Goal: Find specific page/section: Find specific page/section

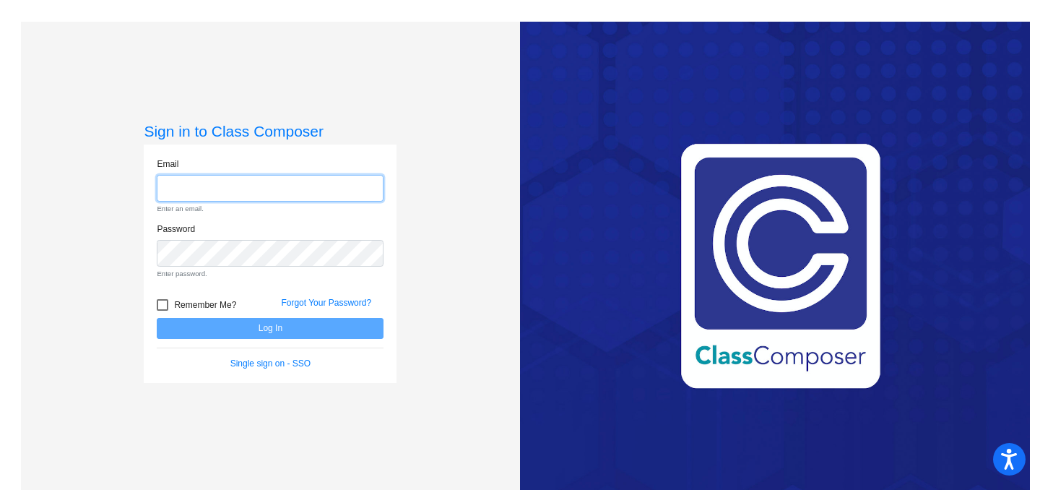
type input "[PERSON_NAME][EMAIL_ADDRESS][DOMAIN_NAME]"
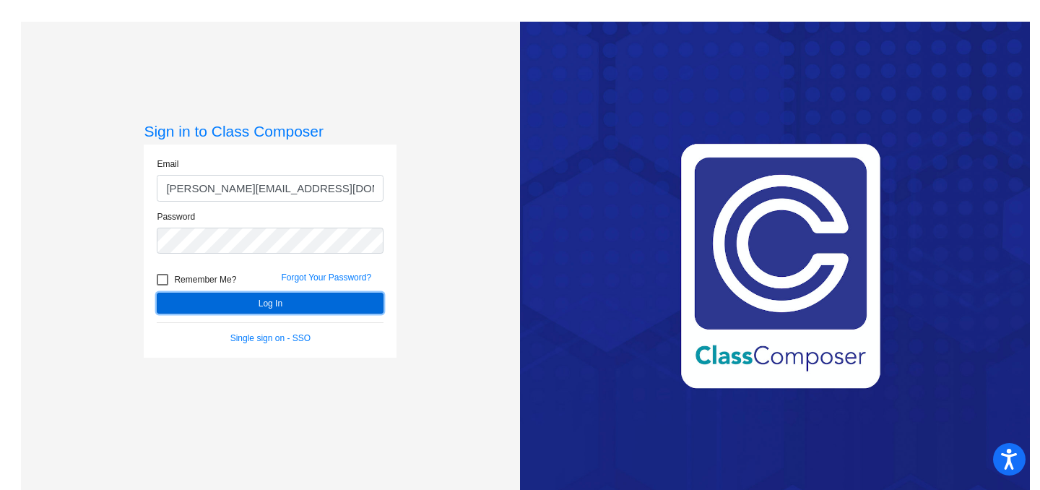
click at [265, 295] on button "Log In" at bounding box center [270, 303] width 227 height 21
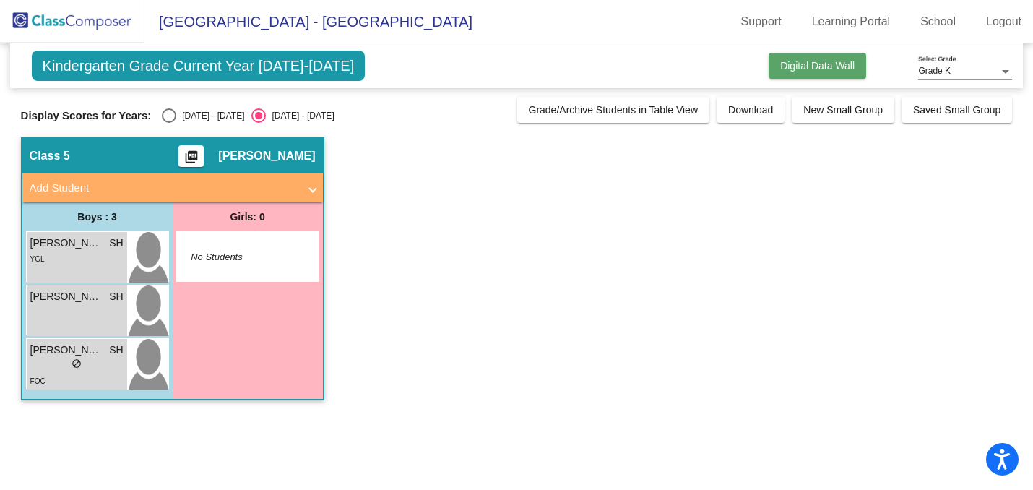
click at [795, 66] on span "Digital Data Wall" at bounding box center [817, 66] width 74 height 12
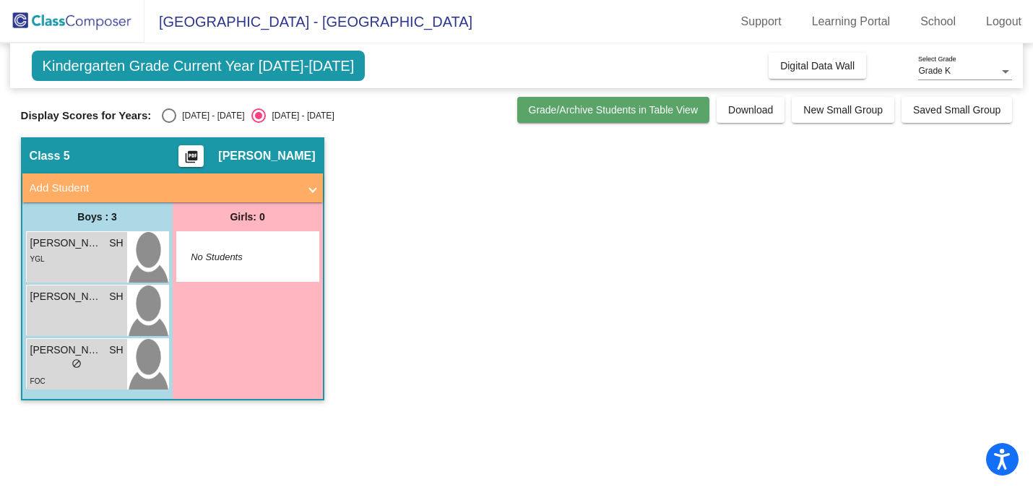
click at [647, 105] on span "Grade/Archive Students in Table View" at bounding box center [614, 110] width 170 height 12
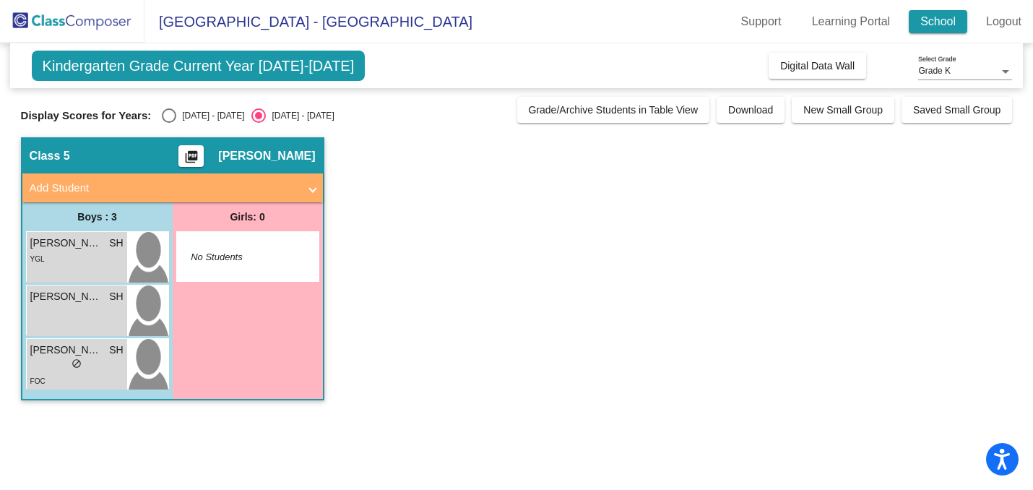
click at [936, 31] on link "School" at bounding box center [938, 21] width 59 height 23
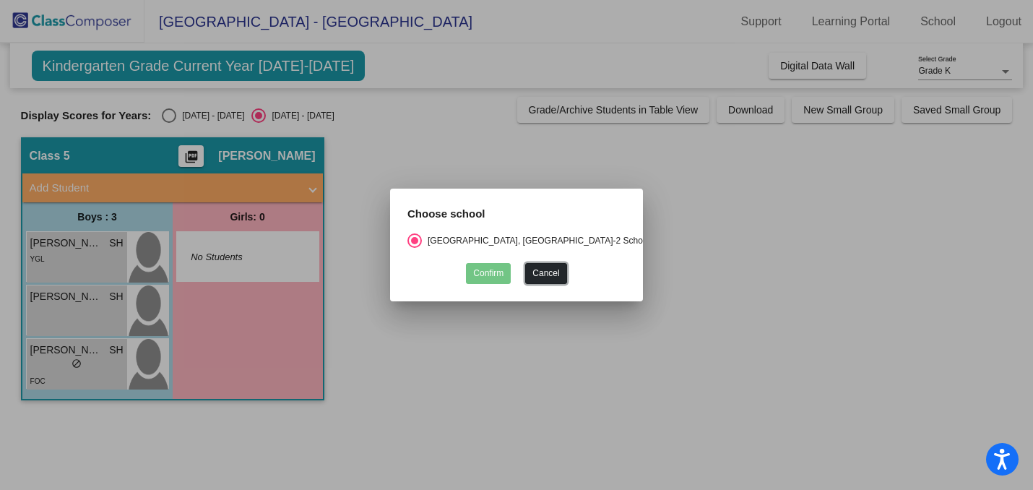
click at [564, 270] on button "Cancel" at bounding box center [545, 273] width 41 height 21
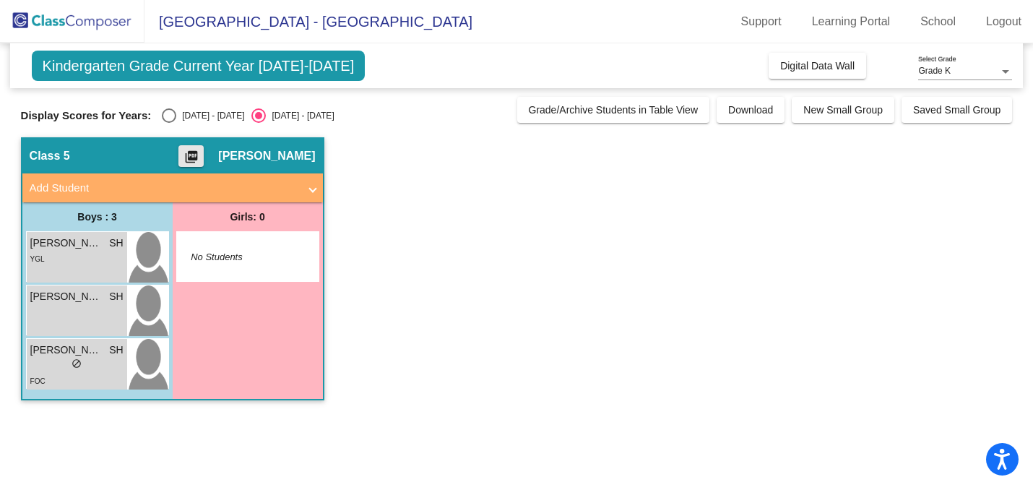
click at [188, 153] on mat-icon "picture_as_pdf" at bounding box center [191, 160] width 17 height 20
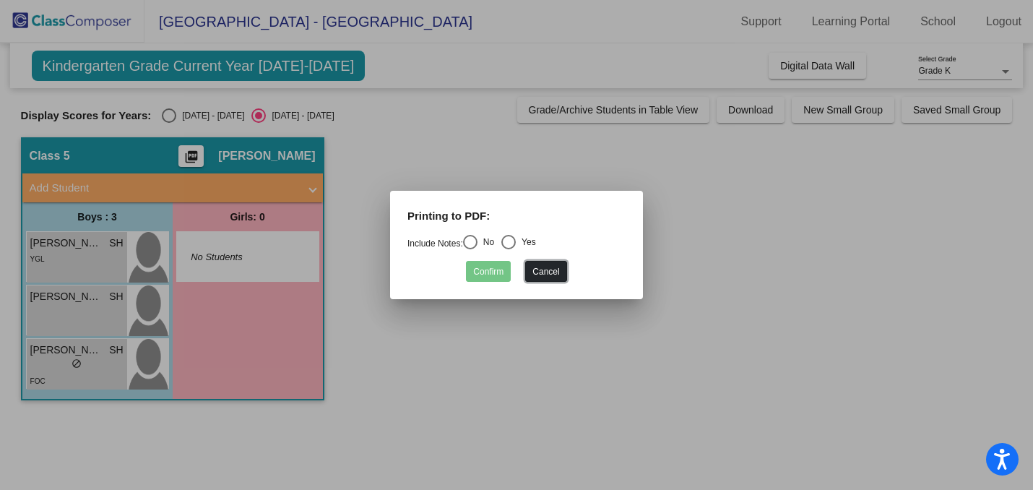
click at [540, 270] on button "Cancel" at bounding box center [545, 271] width 41 height 21
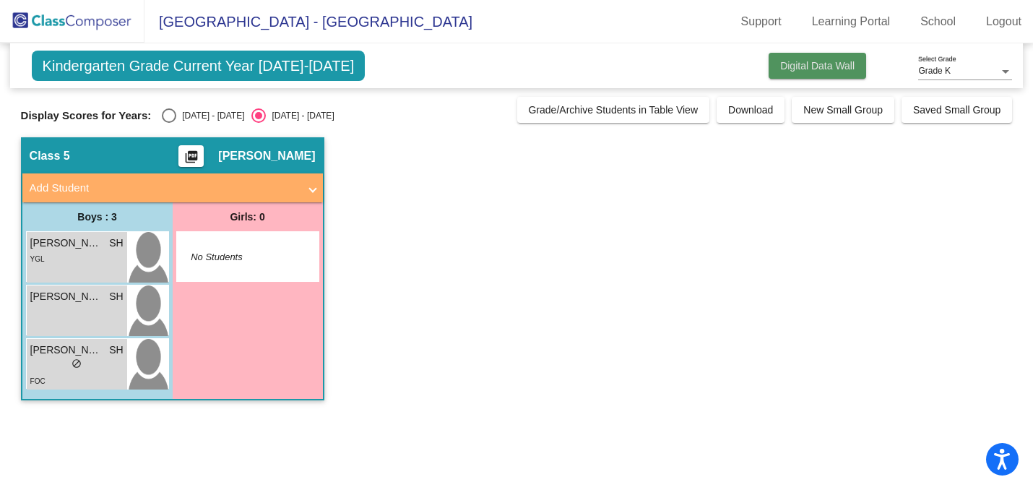
click at [845, 72] on button "Digital Data Wall" at bounding box center [818, 66] width 98 height 26
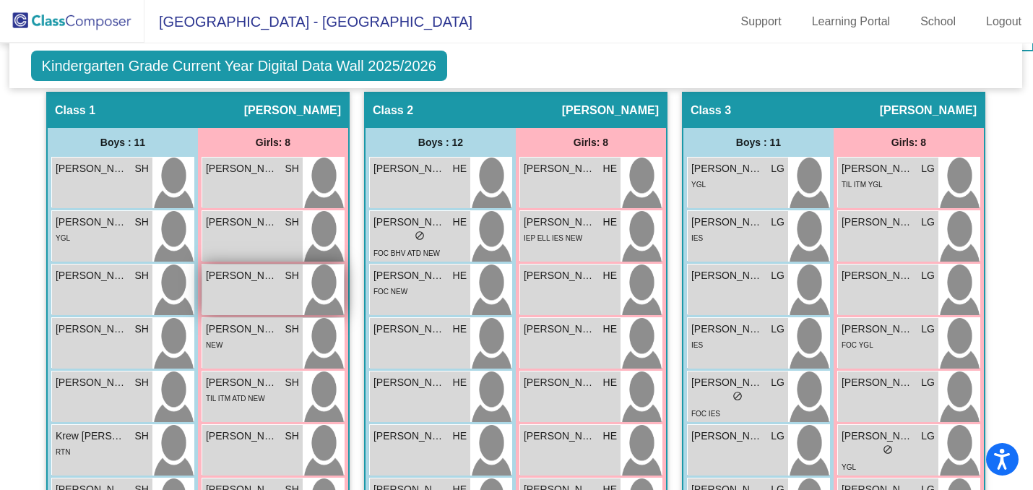
scroll to position [0, 1]
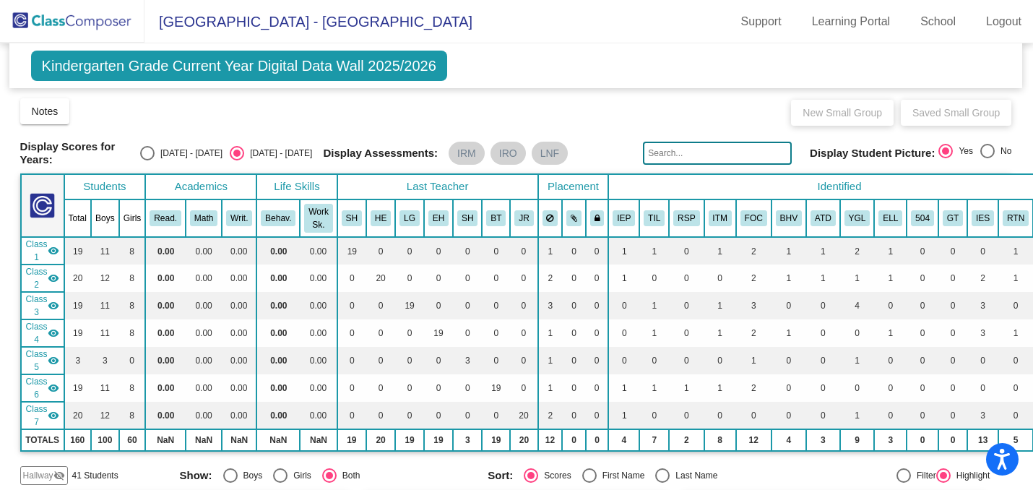
click at [67, 20] on img at bounding box center [72, 21] width 144 height 43
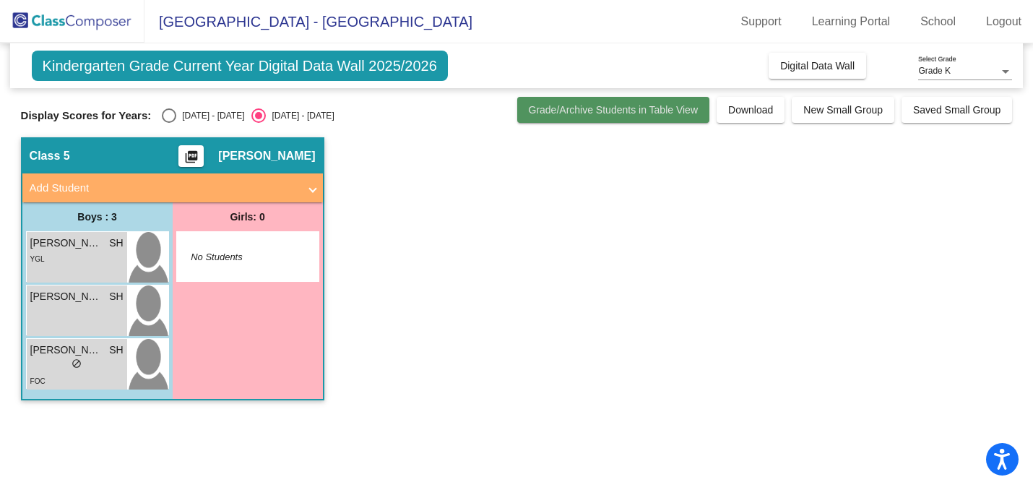
click at [648, 111] on span "Grade/Archive Students in Table View" at bounding box center [614, 110] width 170 height 12
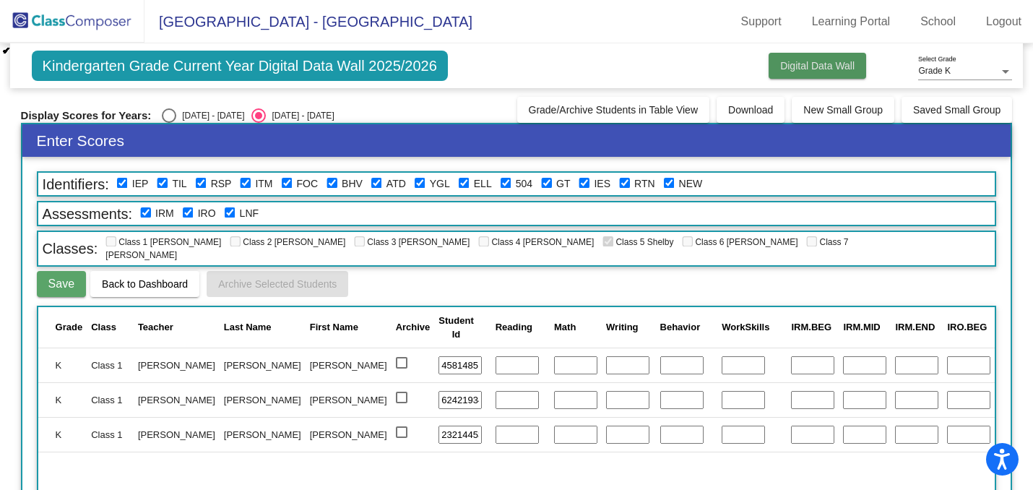
click at [815, 65] on span "Digital Data Wall" at bounding box center [817, 66] width 74 height 12
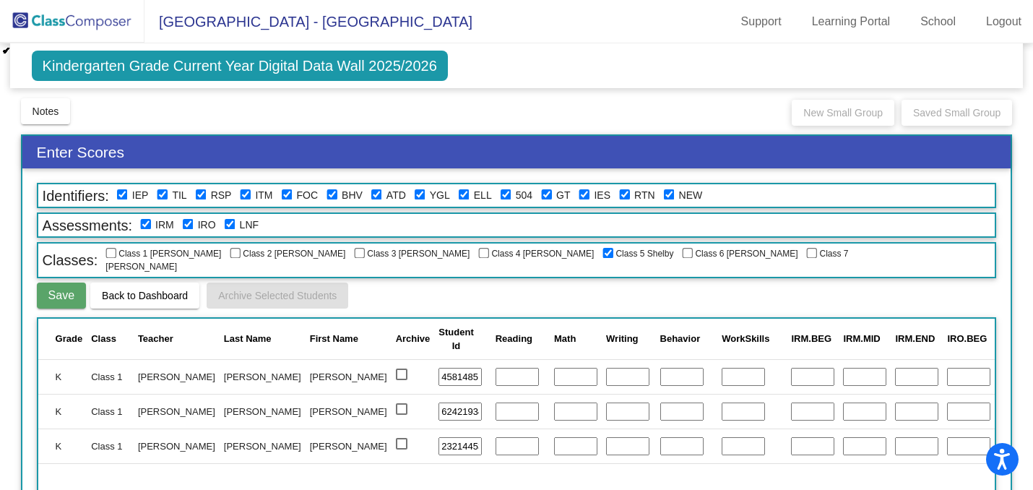
click at [94, 22] on img at bounding box center [72, 21] width 144 height 43
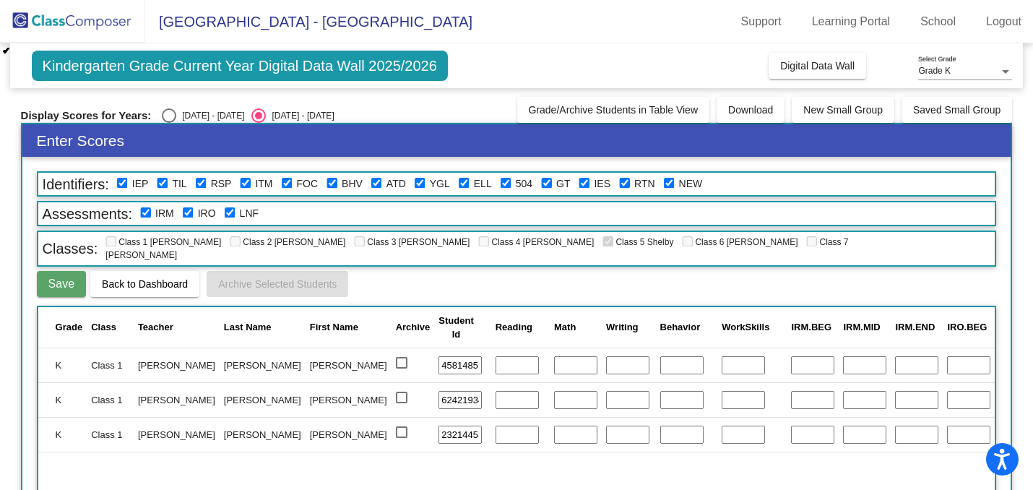
click at [94, 21] on img at bounding box center [72, 21] width 144 height 43
click at [77, 13] on img at bounding box center [72, 21] width 144 height 43
click at [384, 65] on span "Kindergarten Grade Current Year Digital Data Wall 2025/2026" at bounding box center [240, 66] width 416 height 30
click at [57, 20] on img at bounding box center [72, 21] width 144 height 43
click at [312, 16] on span "[GEOGRAPHIC_DATA] - [GEOGRAPHIC_DATA]" at bounding box center [308, 21] width 328 height 23
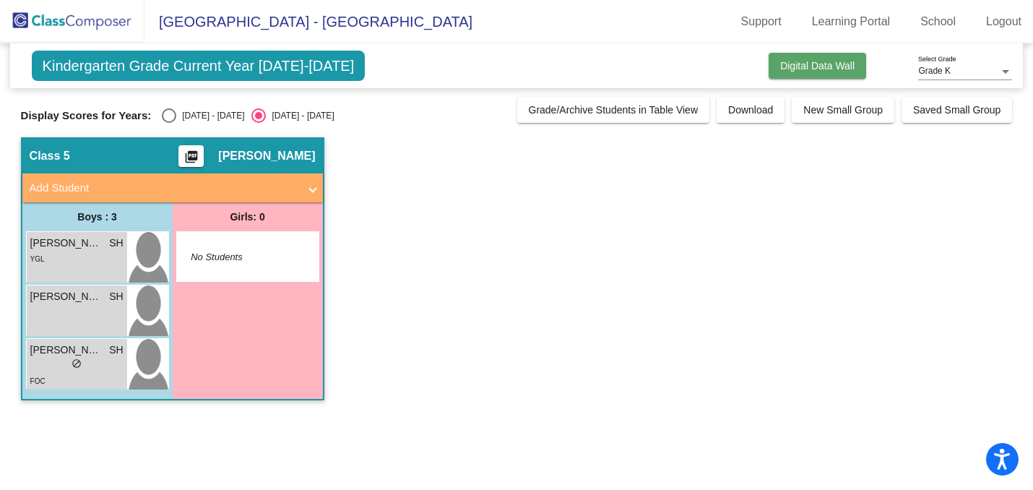
click at [821, 70] on span "Digital Data Wall" at bounding box center [817, 66] width 74 height 12
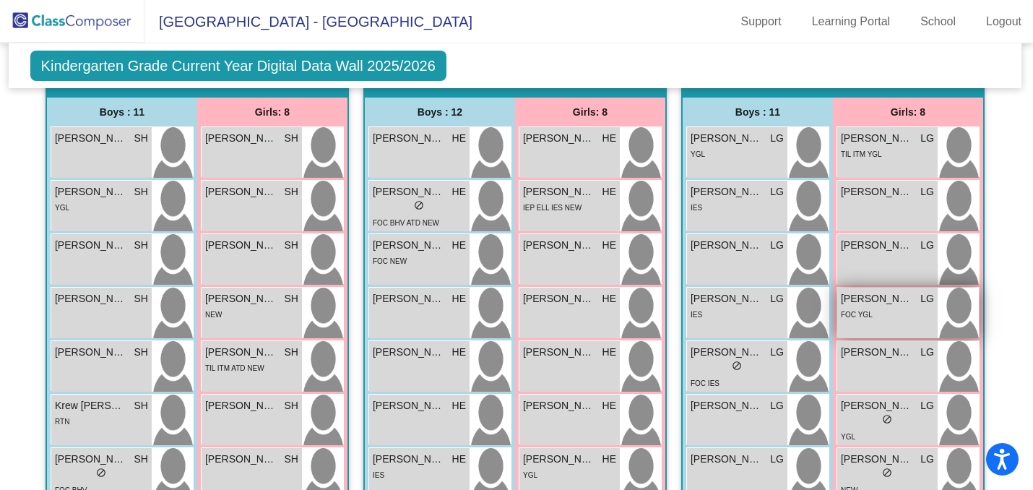
scroll to position [449, 1]
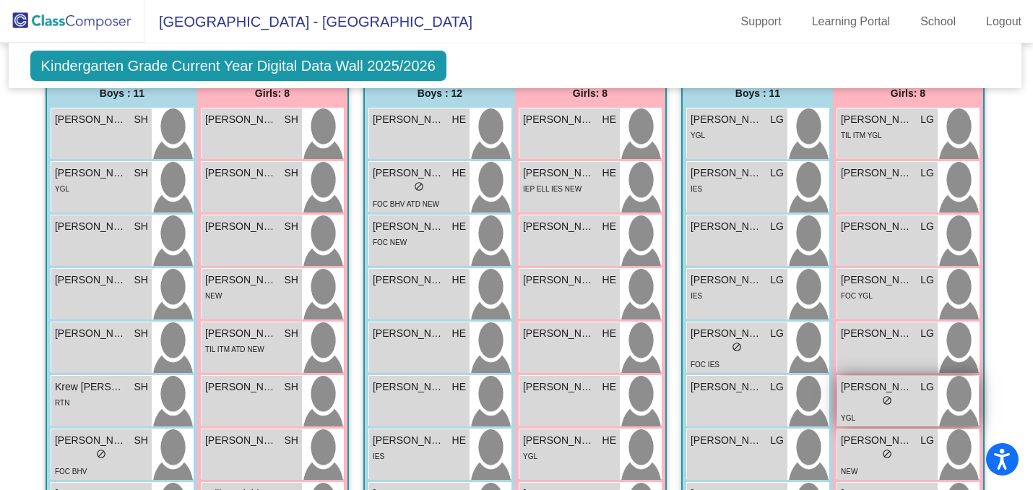
click at [897, 395] on div "lock do_not_disturb_alt" at bounding box center [887, 401] width 93 height 15
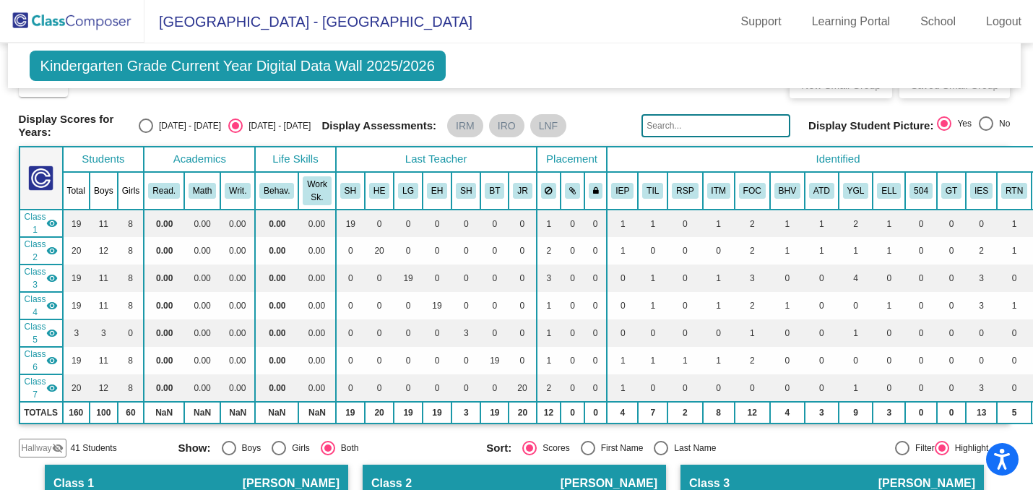
scroll to position [7, 2]
